Goal: Go to known website: Go to known website

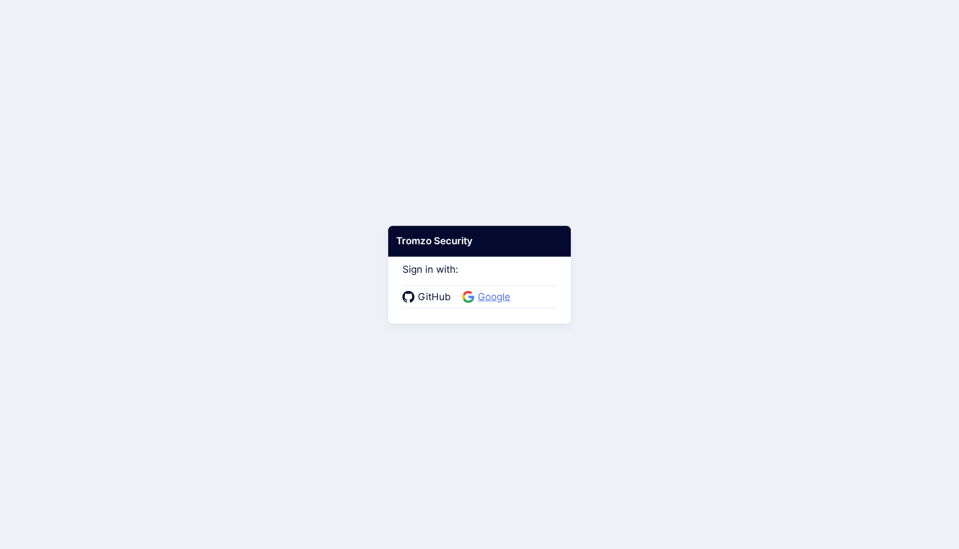
click at [492, 296] on span "Google" at bounding box center [494, 297] width 39 height 15
